Goal: Communication & Community: Participate in discussion

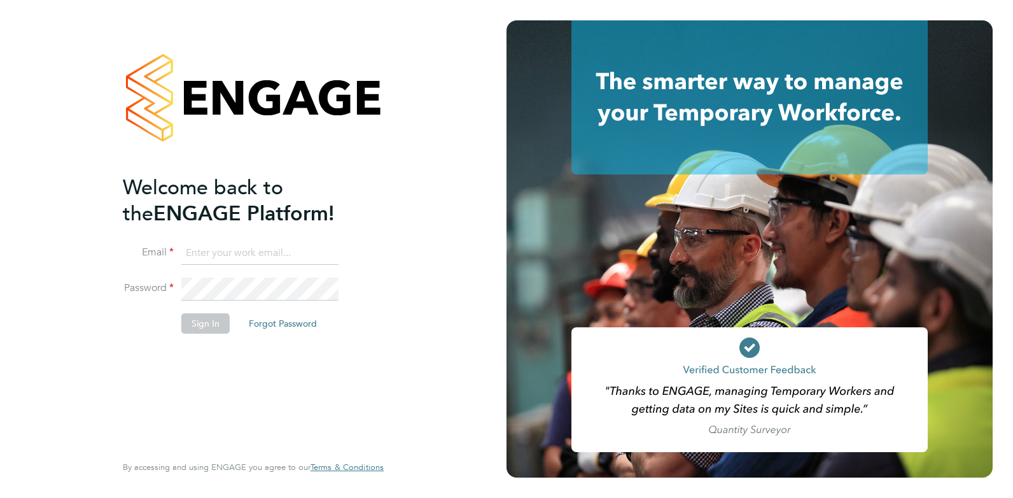
type input "nazy.mobasser@ncclondon.ac.uk"
click at [209, 327] on button "Sign In" at bounding box center [205, 323] width 48 height 20
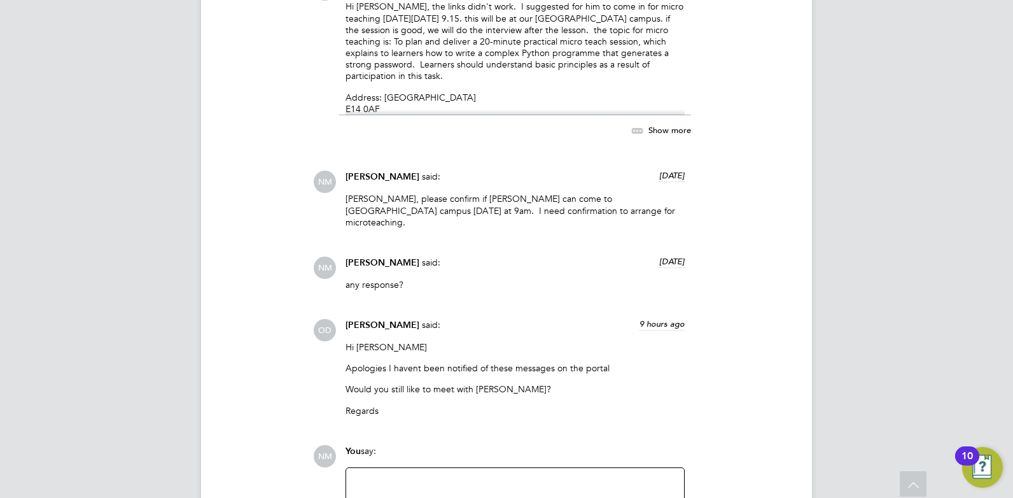
click at [556, 476] on div at bounding box center [515, 503] width 323 height 55
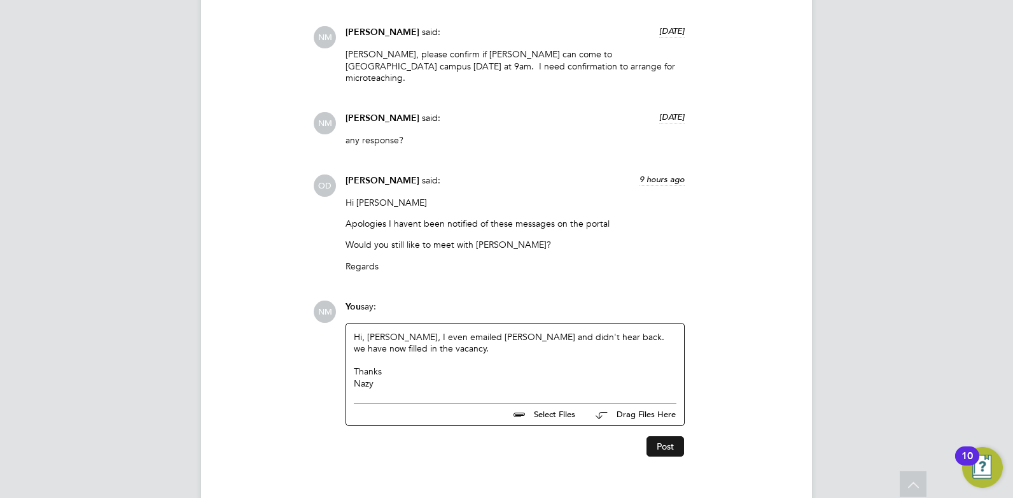
drag, startPoint x: 663, startPoint y: 425, endPoint x: 671, endPoint y: 422, distance: 8.1
click at [663, 436] on button "Post" at bounding box center [666, 446] width 38 height 20
